Goal: Task Accomplishment & Management: Use online tool/utility

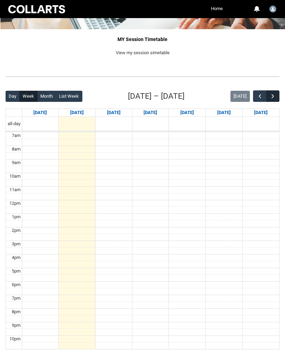
click at [272, 93] on span "button" at bounding box center [273, 96] width 7 height 7
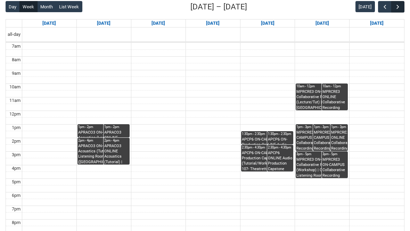
scroll to position [90, 0]
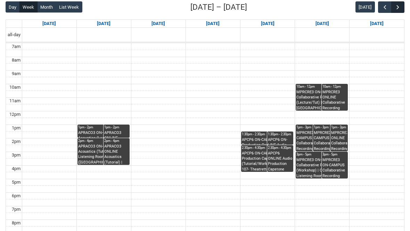
click at [285, 7] on button "button" at bounding box center [398, 6] width 13 height 11
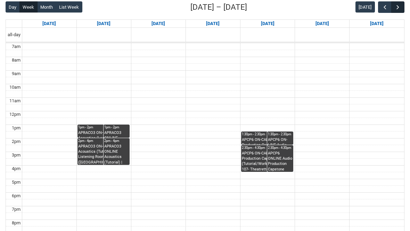
click at [285, 6] on button "button" at bounding box center [398, 6] width 13 height 11
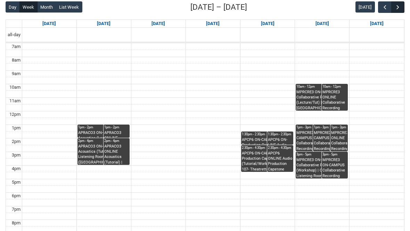
click at [285, 5] on span "button" at bounding box center [398, 7] width 7 height 7
click at [285, 7] on span "button" at bounding box center [398, 7] width 7 height 7
click at [285, 6] on span "button" at bounding box center [398, 7] width 7 height 7
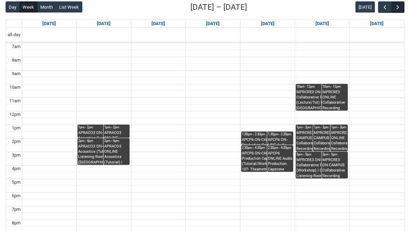
click at [285, 5] on span "button" at bounding box center [398, 7] width 7 height 7
click at [285, 6] on span "button" at bounding box center [398, 7] width 7 height 7
click at [285, 5] on span "button" at bounding box center [398, 7] width 7 height 7
click at [285, 7] on span "button" at bounding box center [398, 7] width 7 height 7
click at [285, 8] on span "button" at bounding box center [398, 7] width 7 height 7
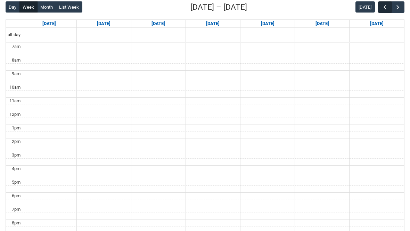
click at [285, 6] on button "button" at bounding box center [384, 6] width 13 height 11
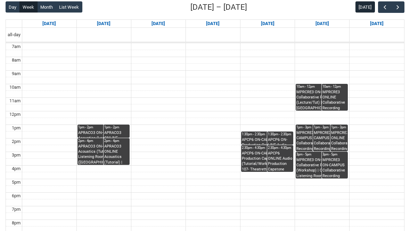
click at [285, 7] on button "[DATE]" at bounding box center [365, 6] width 19 height 11
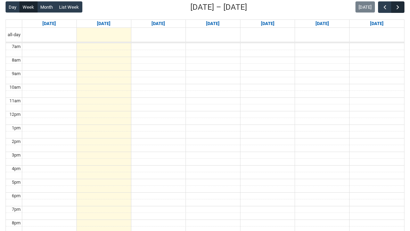
click at [285, 9] on span "button" at bounding box center [398, 7] width 7 height 7
